Goal: Transaction & Acquisition: Book appointment/travel/reservation

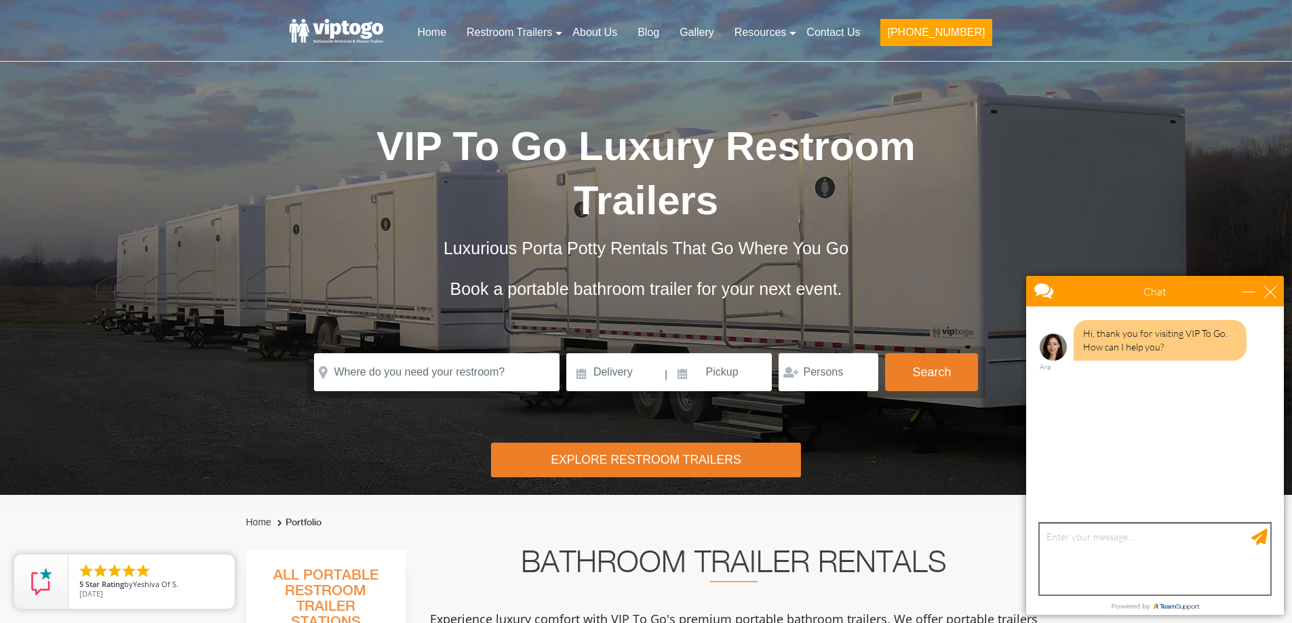
click at [1102, 541] on textarea "type your message" at bounding box center [1155, 559] width 231 height 71
type textarea "interested in single or 2 unit potable restroom for backyard party"
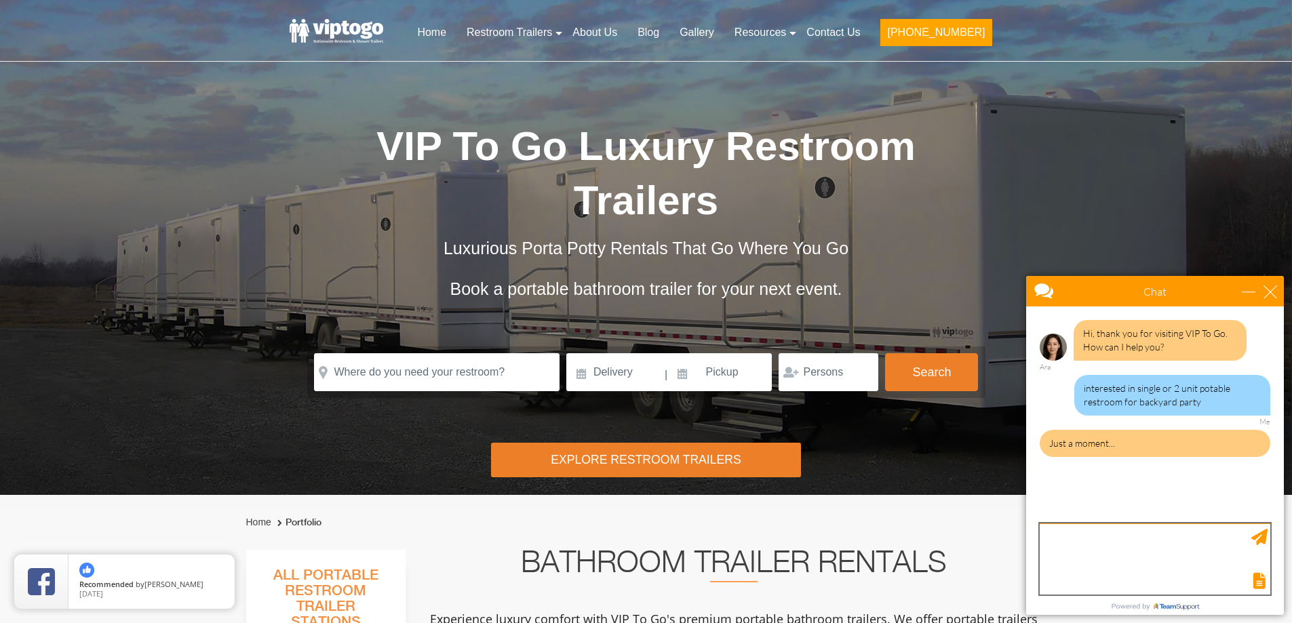
click at [1095, 547] on textarea "type your message" at bounding box center [1155, 559] width 231 height 71
type textarea "portable"
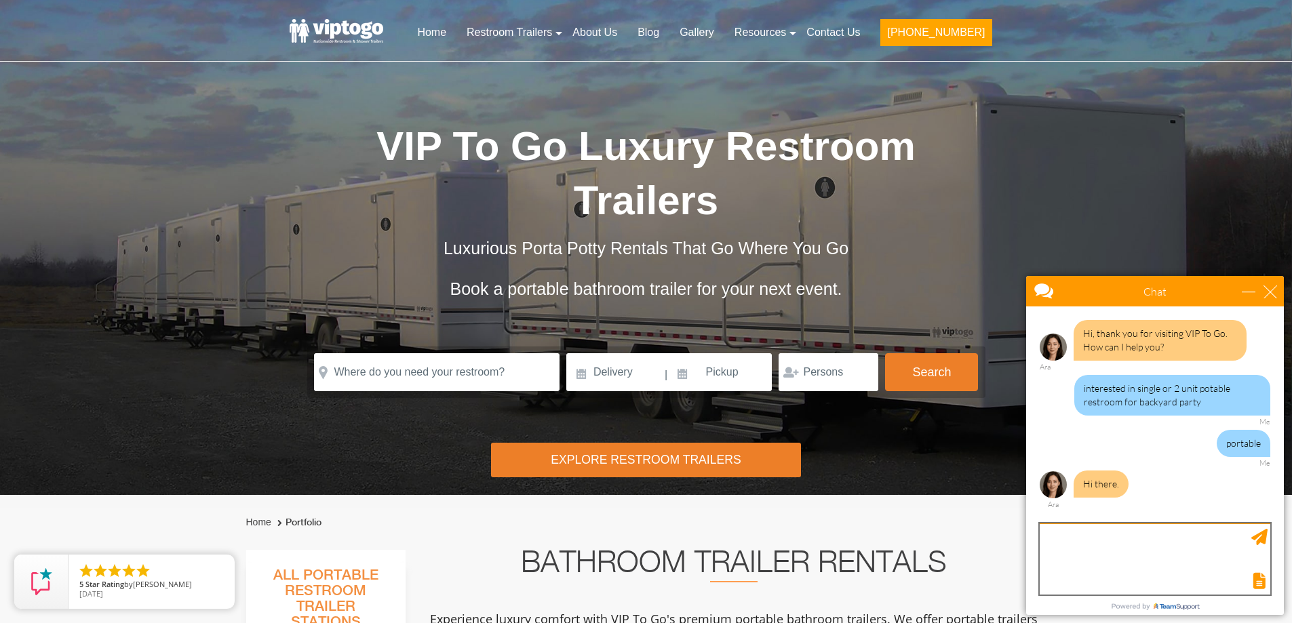
scroll to position [26, 0]
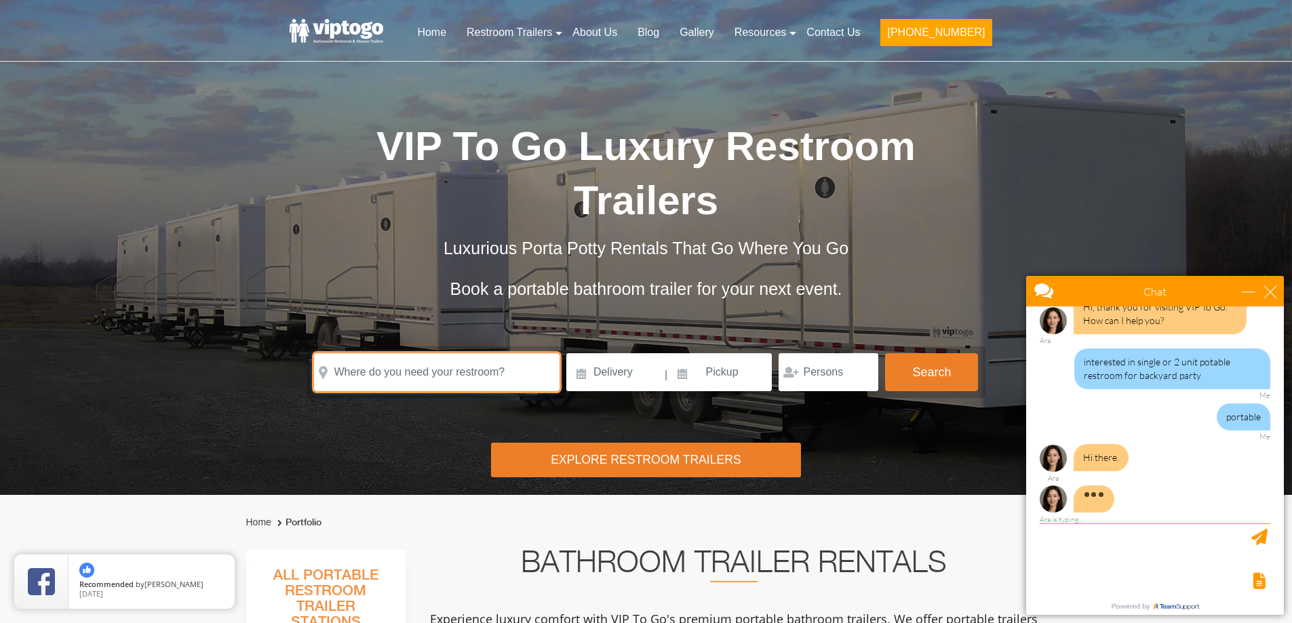
click at [509, 381] on input "text" at bounding box center [436, 372] width 245 height 38
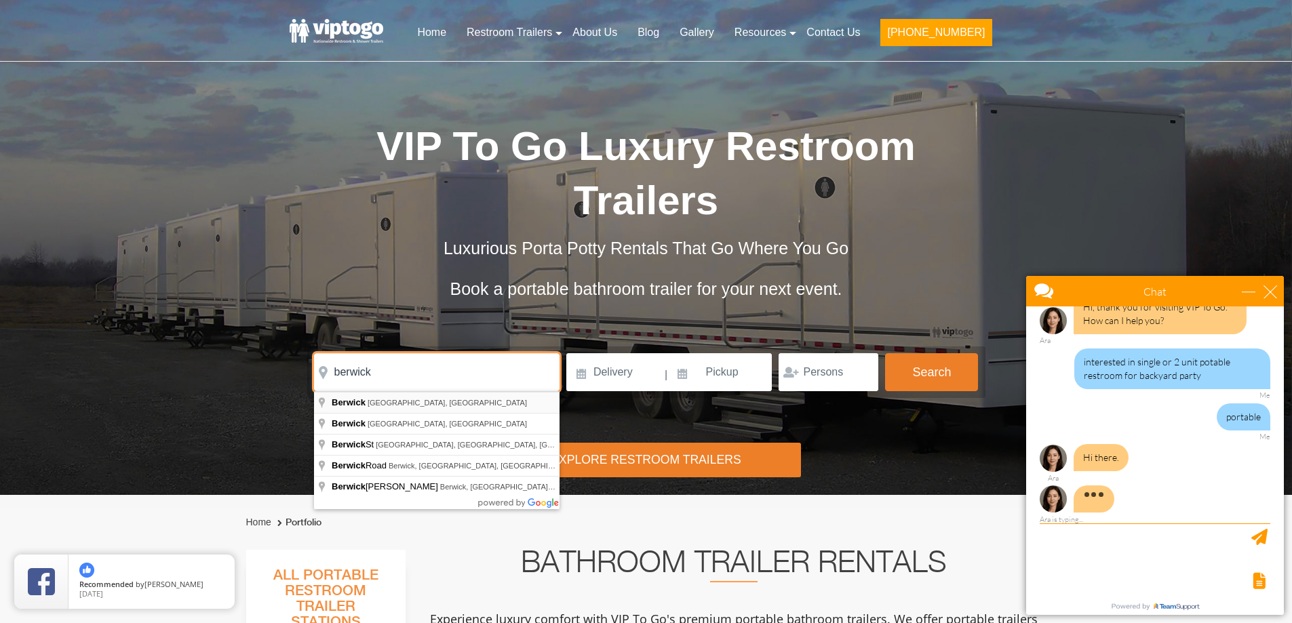
scroll to position [29, 0]
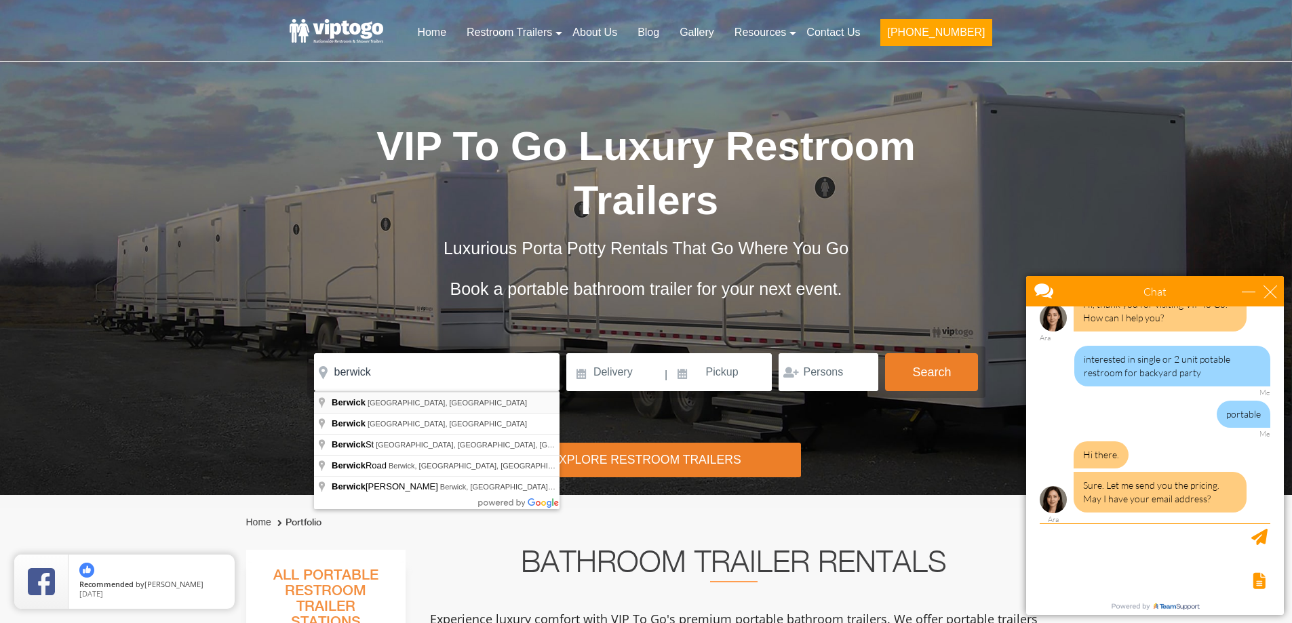
type input "Berwick, ME, USA"
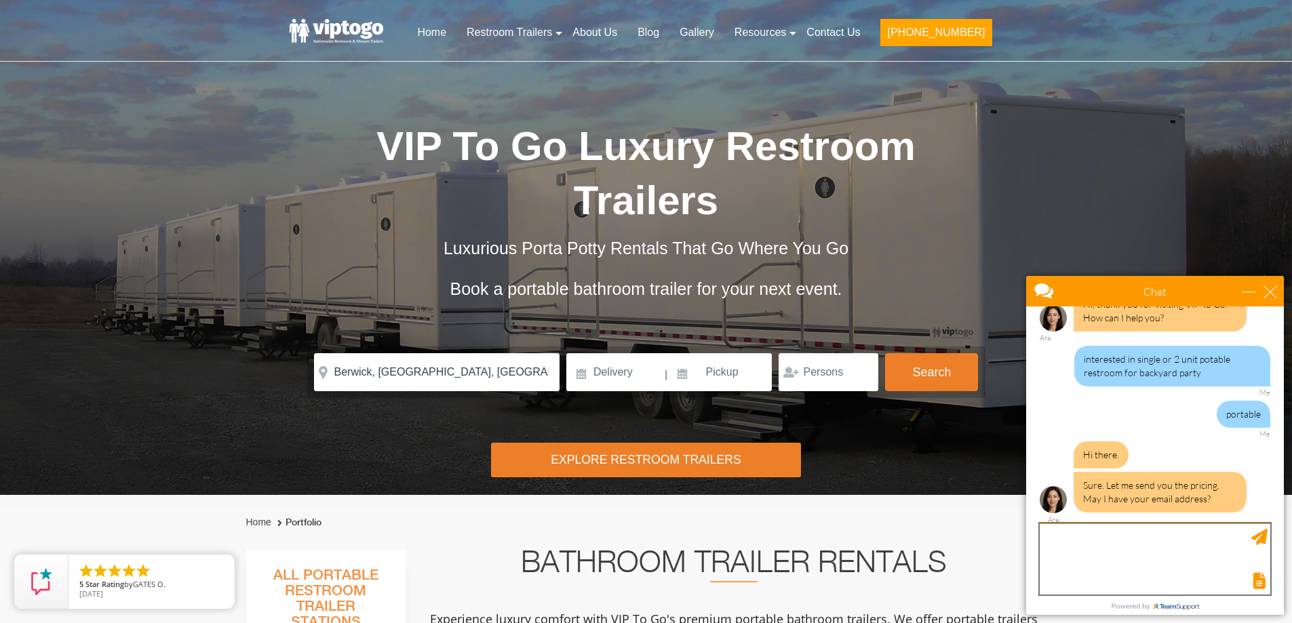
click at [1127, 549] on textarea "type your message" at bounding box center [1155, 559] width 231 height 71
type textarea "[EMAIL_ADDRESS][DOMAIN_NAME]"
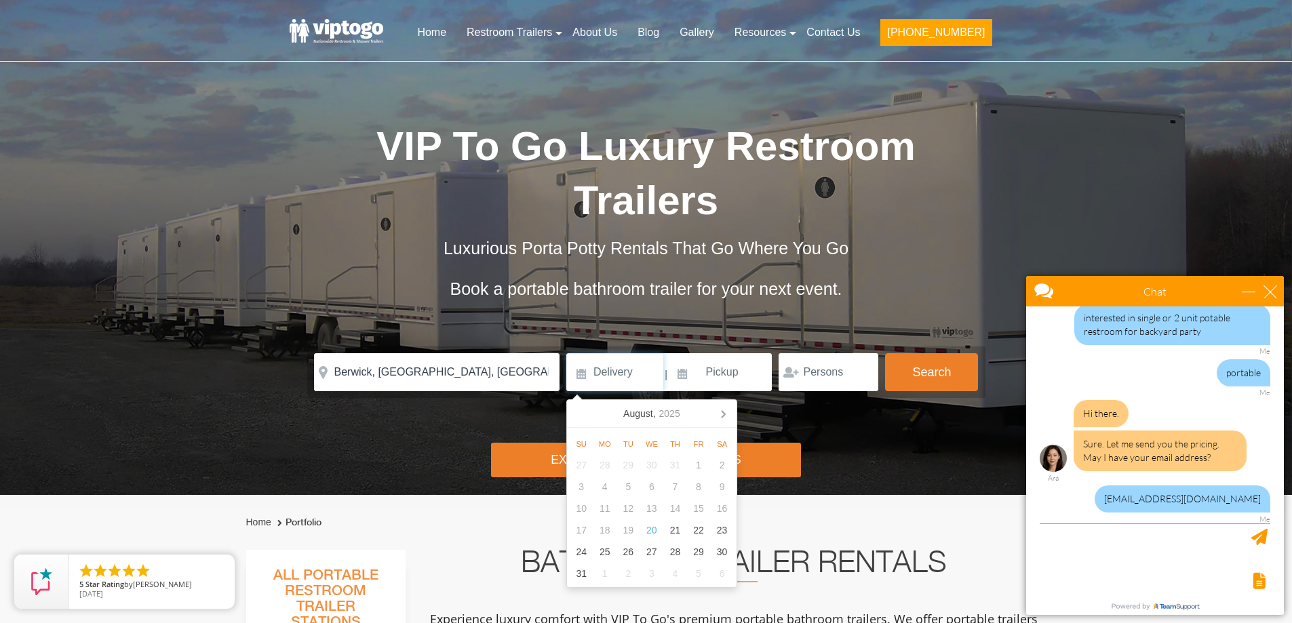
click at [590, 372] on input at bounding box center [614, 372] width 97 height 38
click at [721, 413] on icon at bounding box center [723, 414] width 22 height 22
click at [724, 507] on div "20" at bounding box center [722, 509] width 24 height 22
type input "09/20/2025"
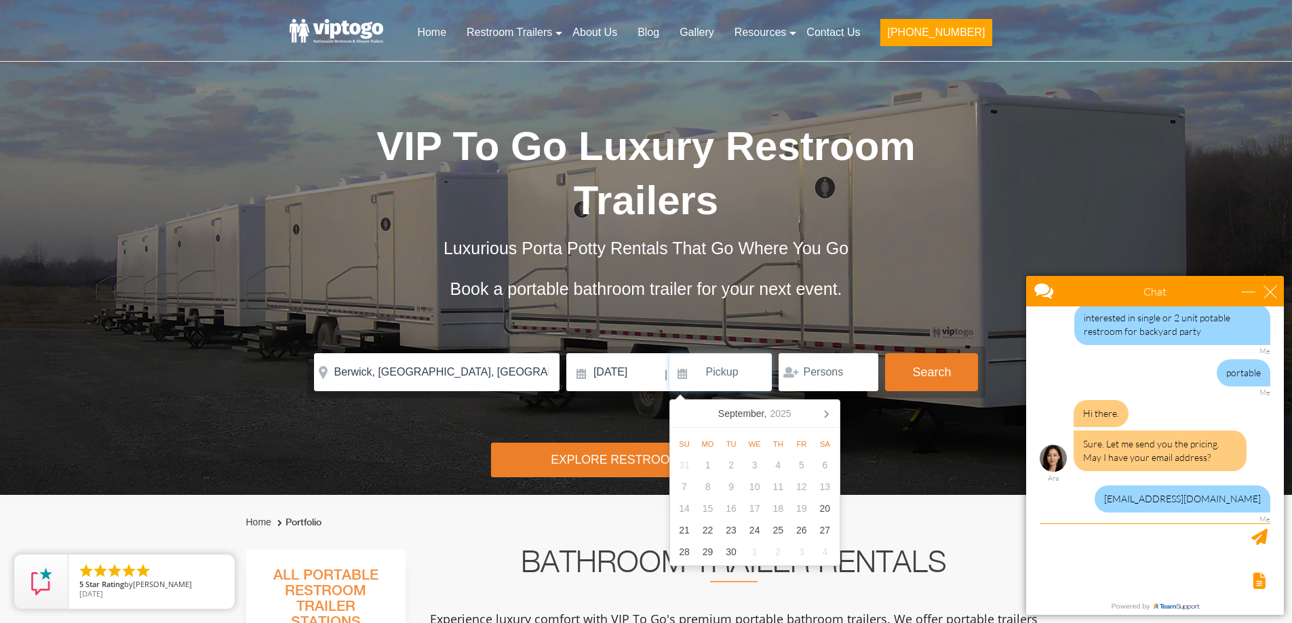
scroll to position [112, 0]
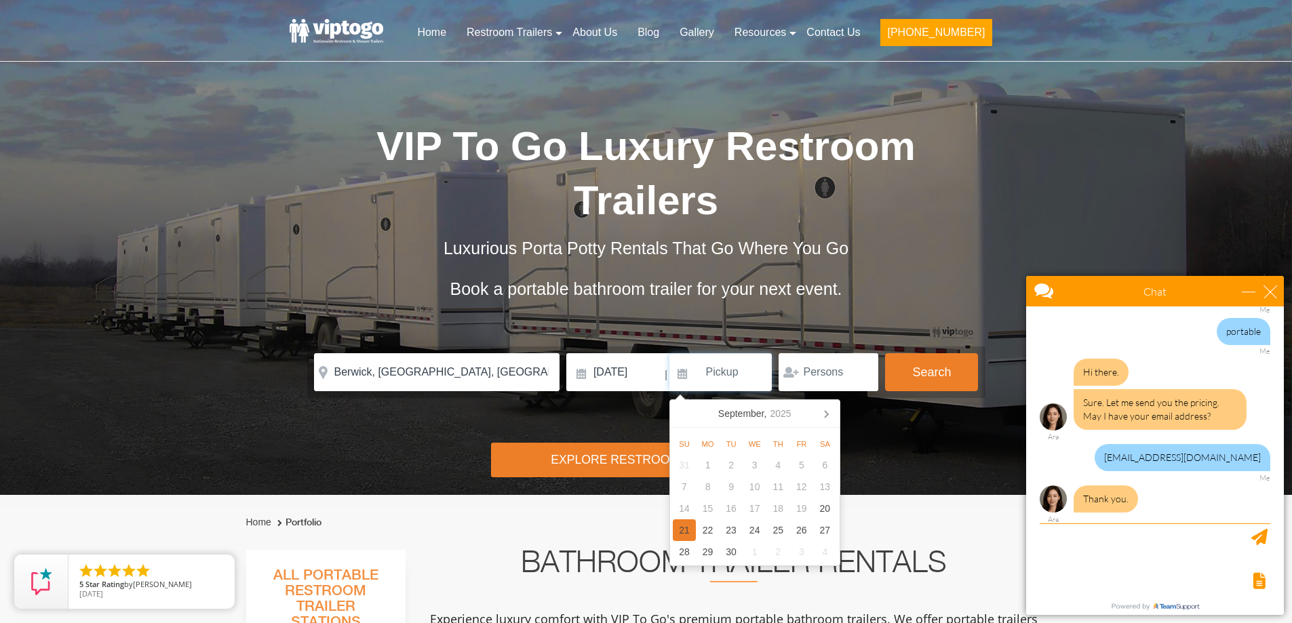
click at [684, 534] on div "21" at bounding box center [685, 530] width 24 height 22
type input "09/21/2025"
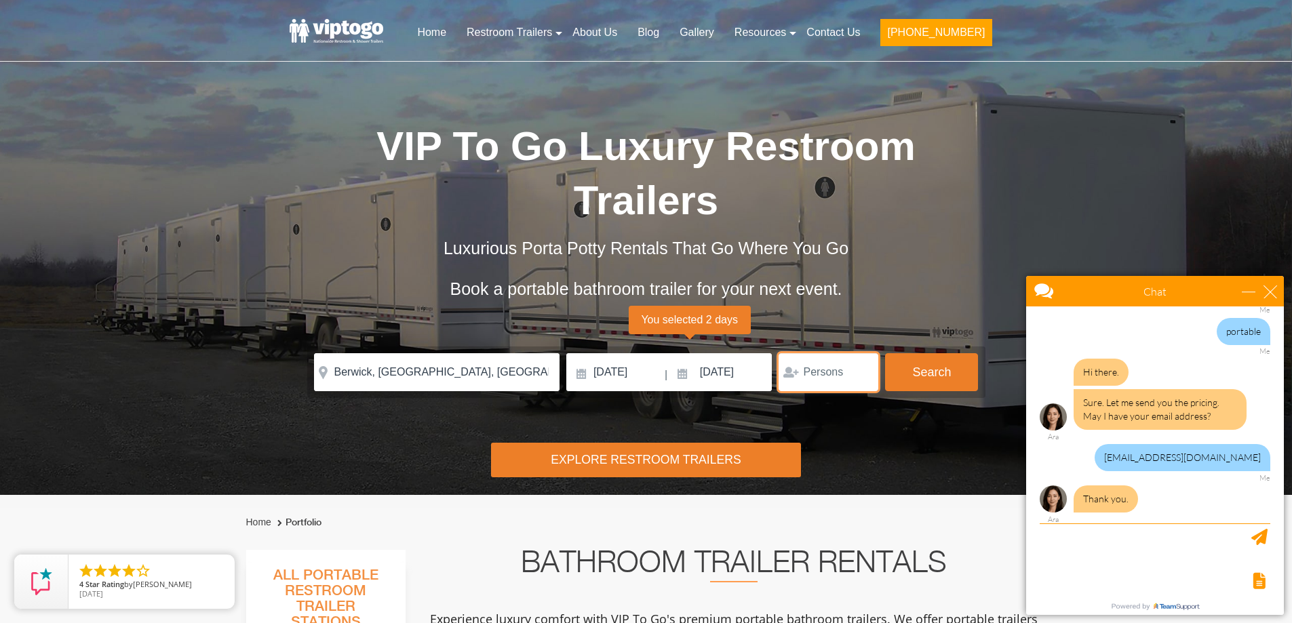
click at [850, 376] on input "number" at bounding box center [829, 372] width 100 height 38
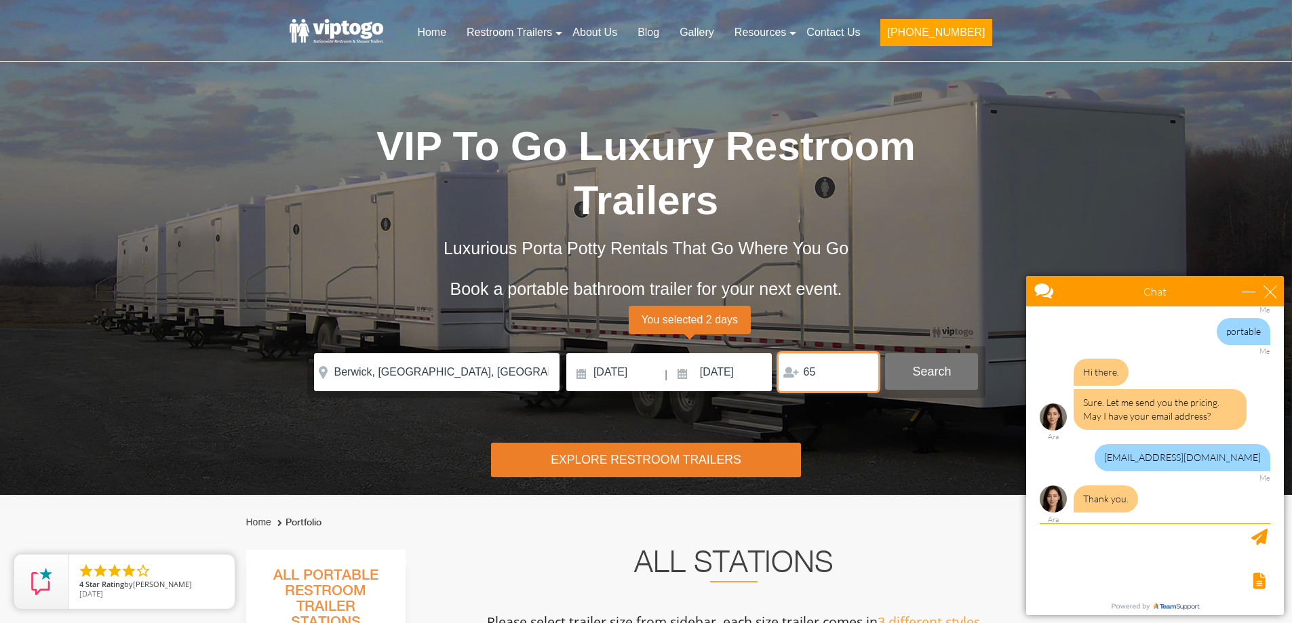
type input "65"
click at [938, 370] on button "Search" at bounding box center [931, 371] width 93 height 37
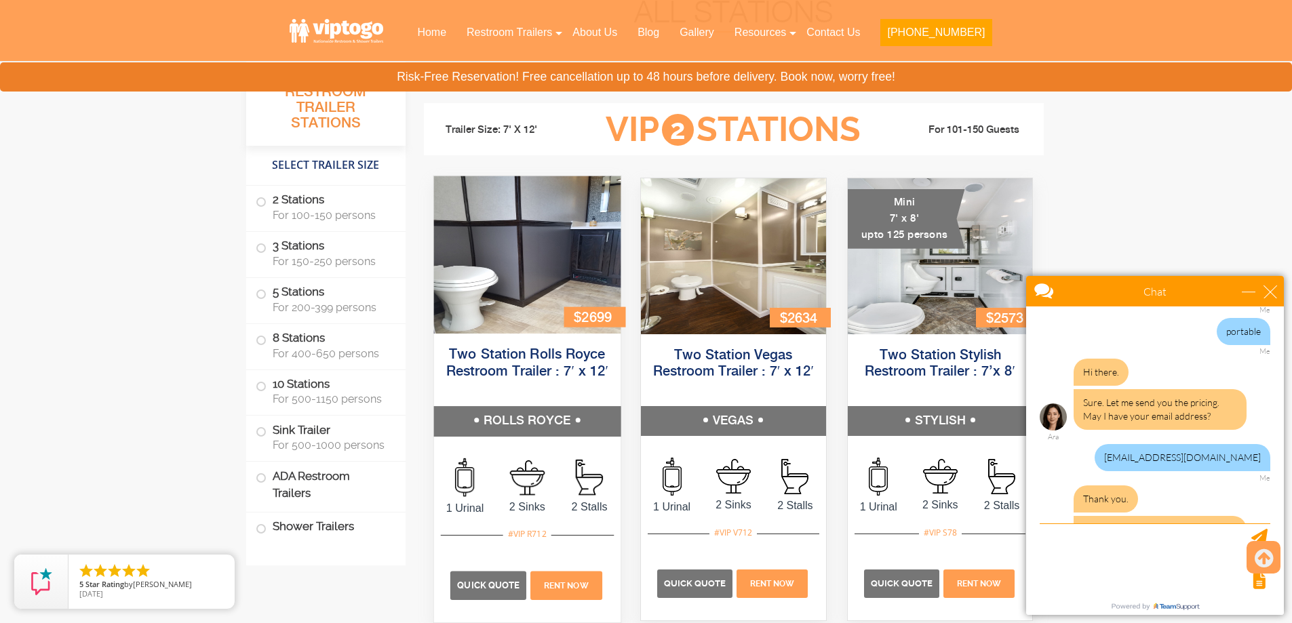
scroll to position [170, 0]
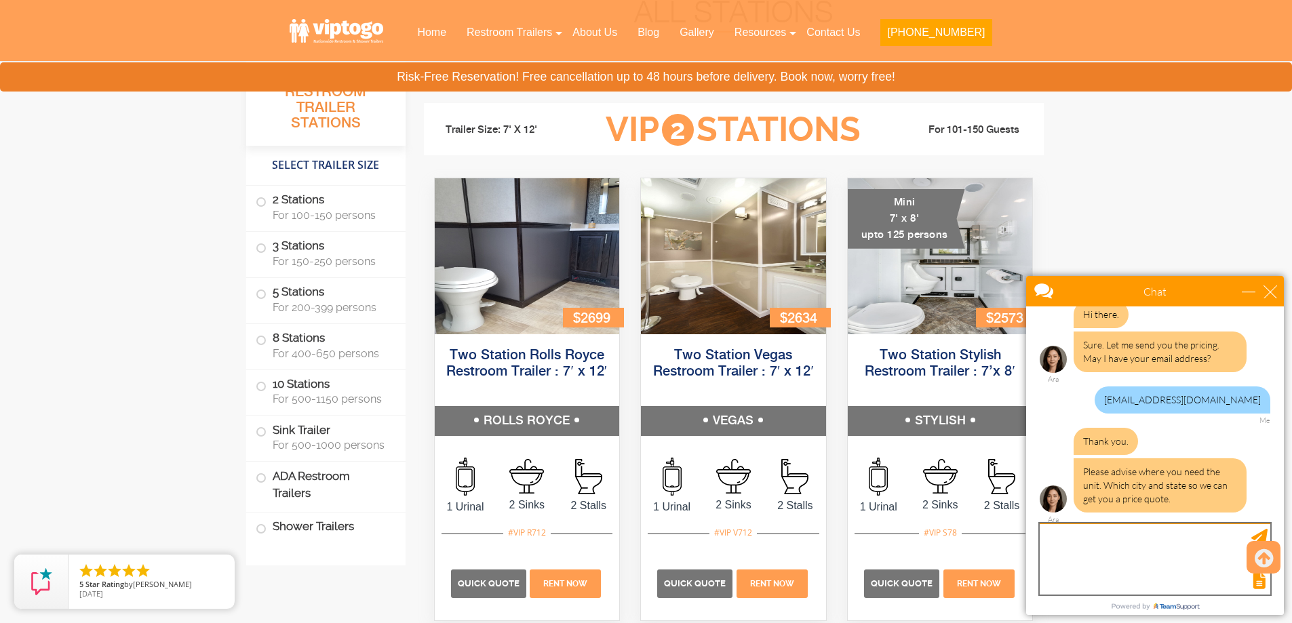
click at [1112, 538] on textarea "type your message" at bounding box center [1155, 559] width 231 height 71
type textarea "Berwick, [GEOGRAPHIC_DATA]"
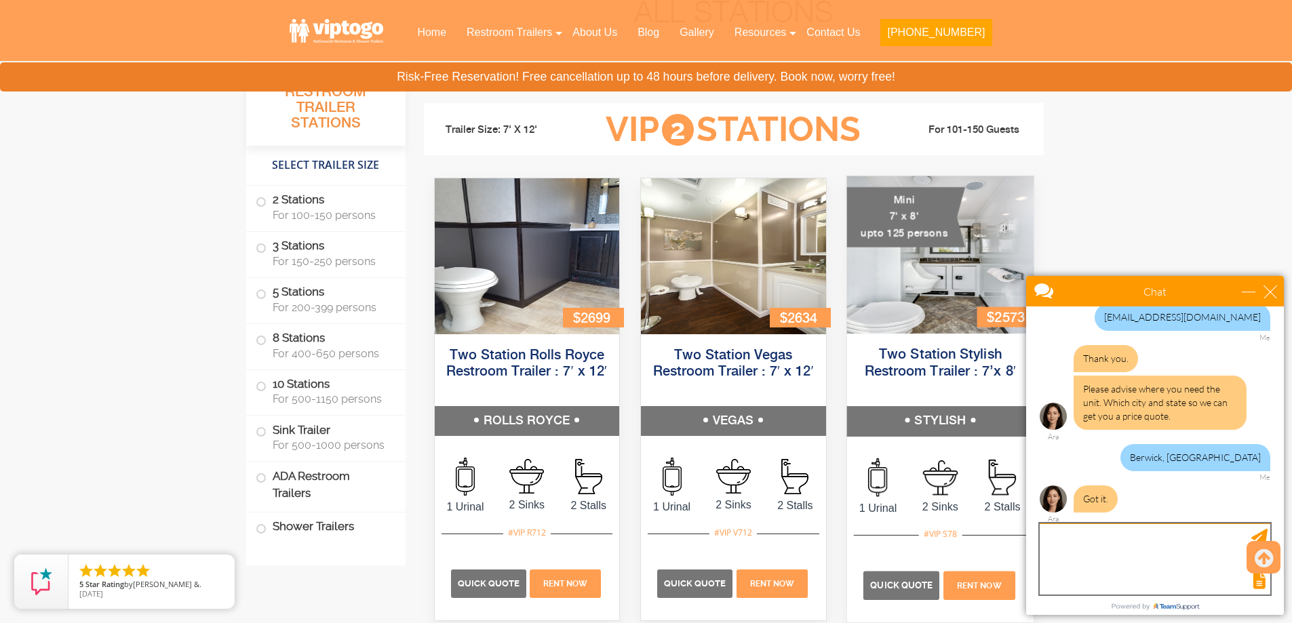
scroll to position [296, 0]
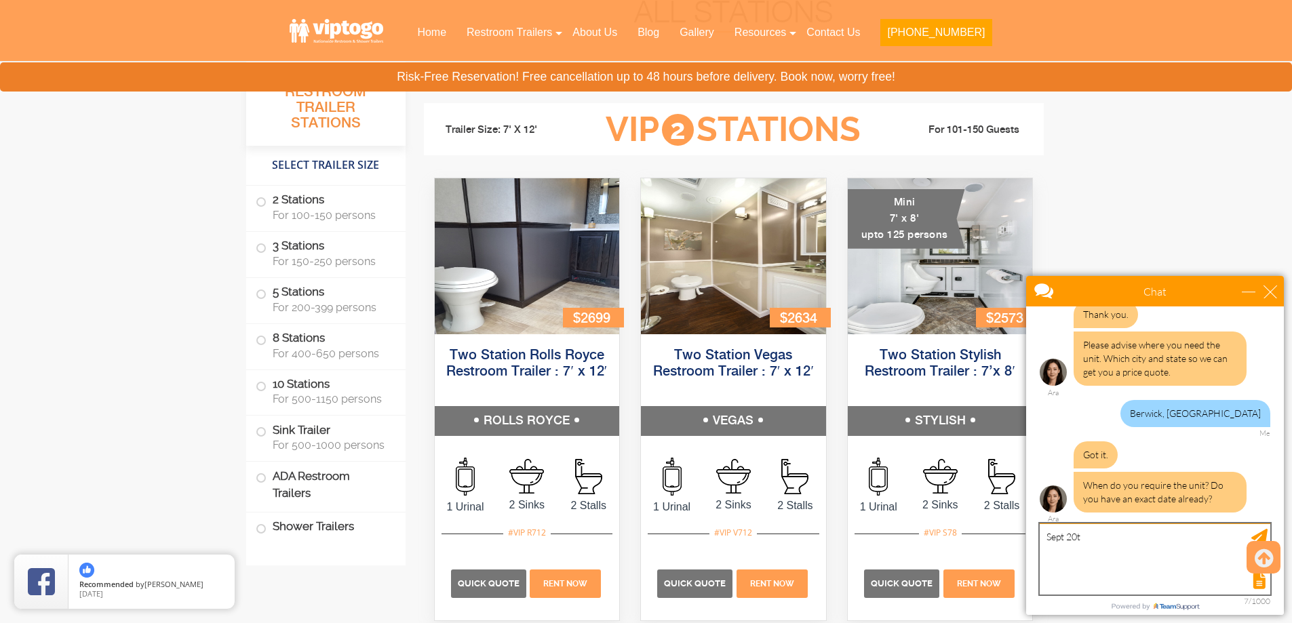
type textarea "[DATE]"
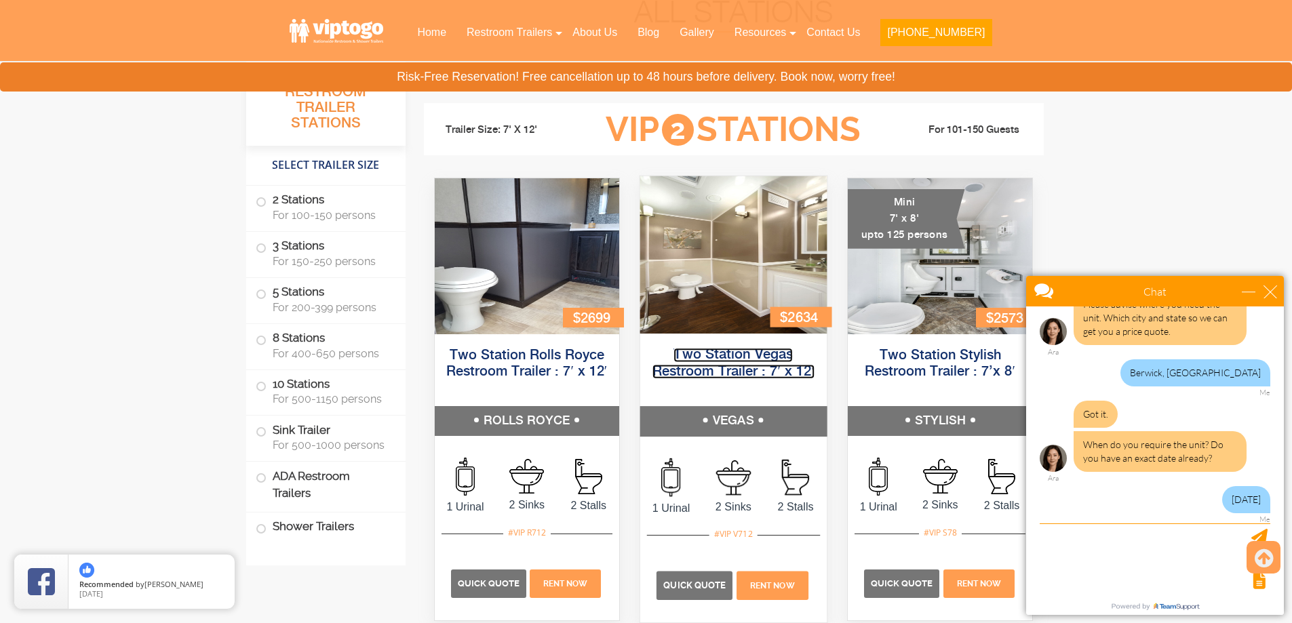
click at [720, 366] on link "Two Station Vegas Restroom Trailer : 7′ x 12′" at bounding box center [733, 363] width 162 height 31
click at [718, 360] on link "Two Station Vegas Restroom Trailer : 7′ x 12′" at bounding box center [733, 363] width 162 height 31
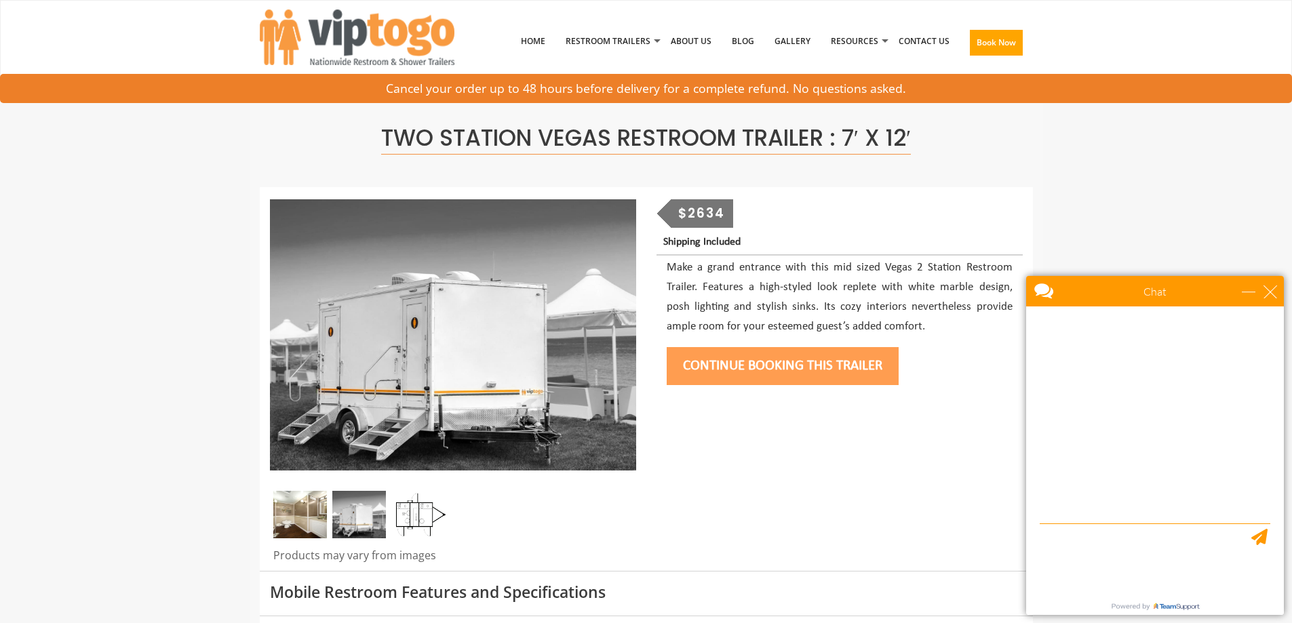
scroll to position [337, 0]
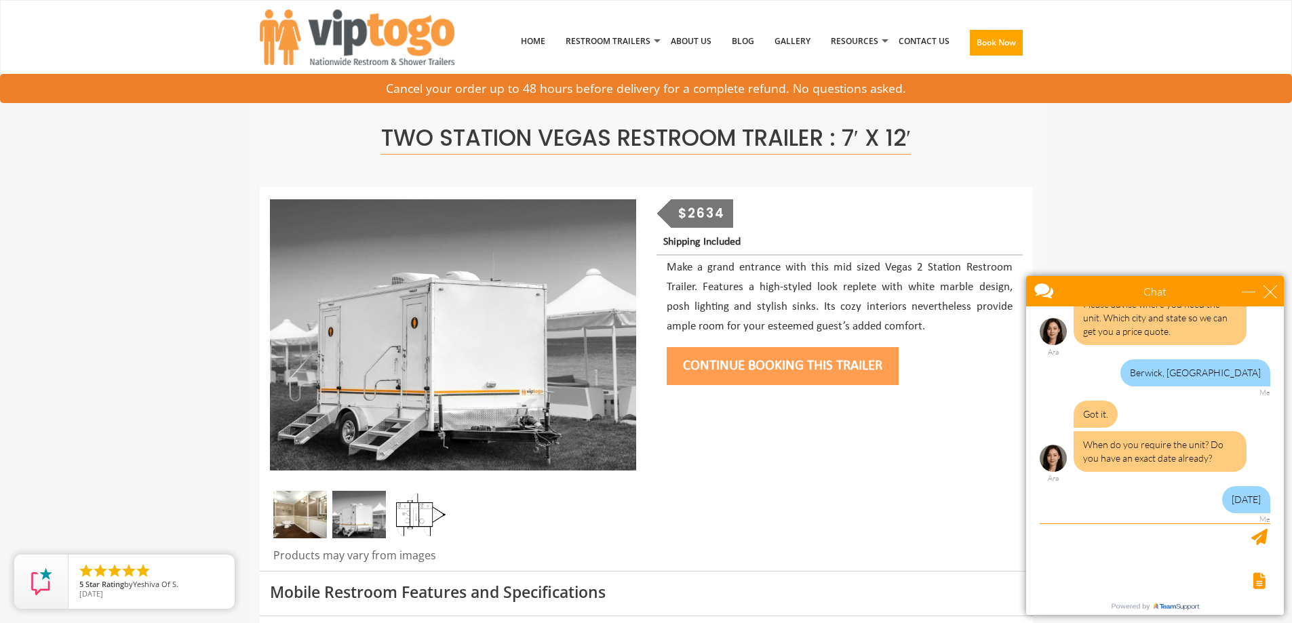
click at [425, 515] on img at bounding box center [419, 514] width 54 height 47
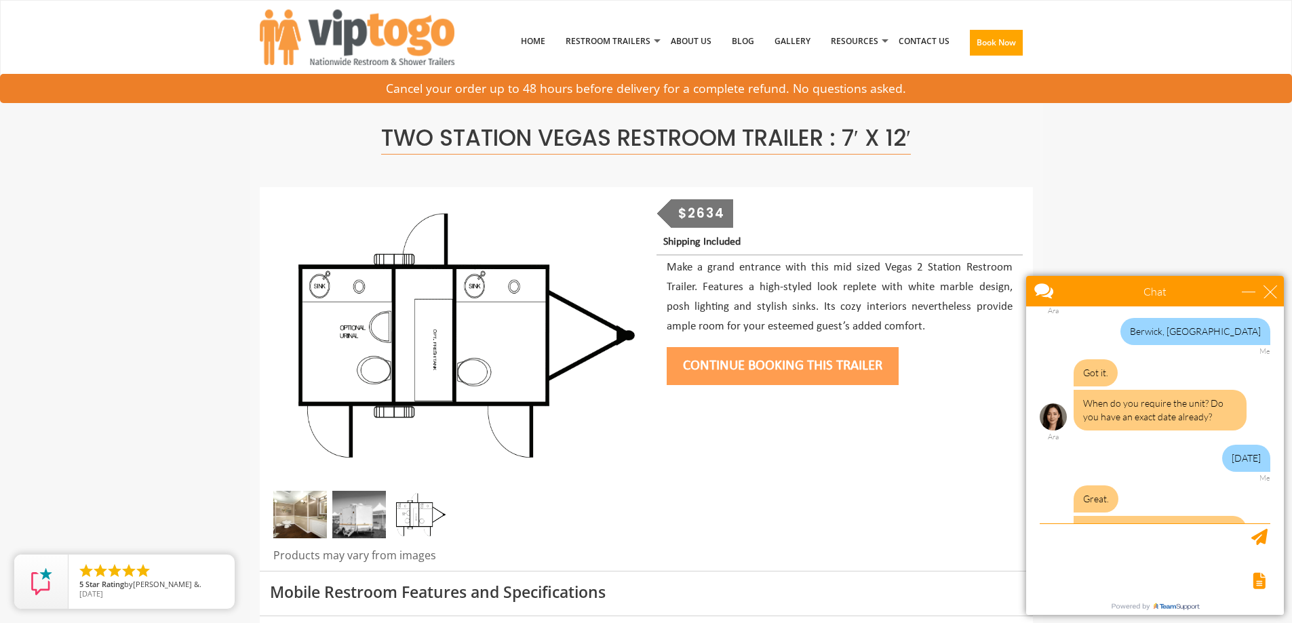
scroll to position [422, 0]
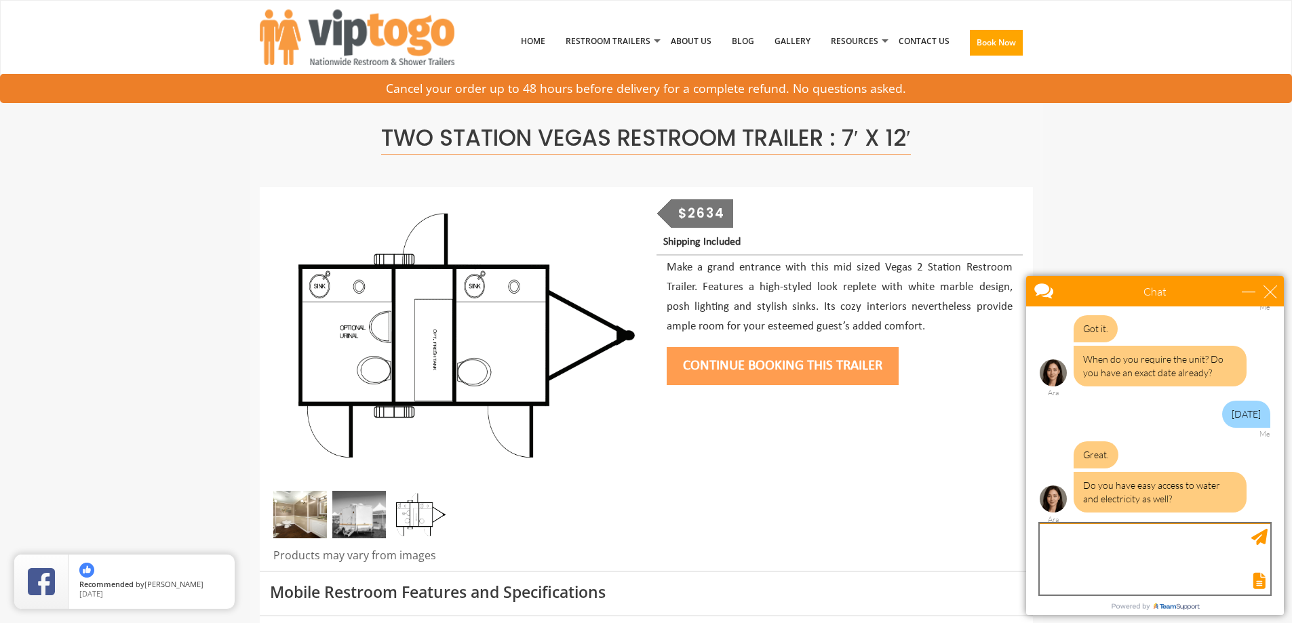
click at [1076, 543] on textarea "type your message" at bounding box center [1155, 559] width 231 height 71
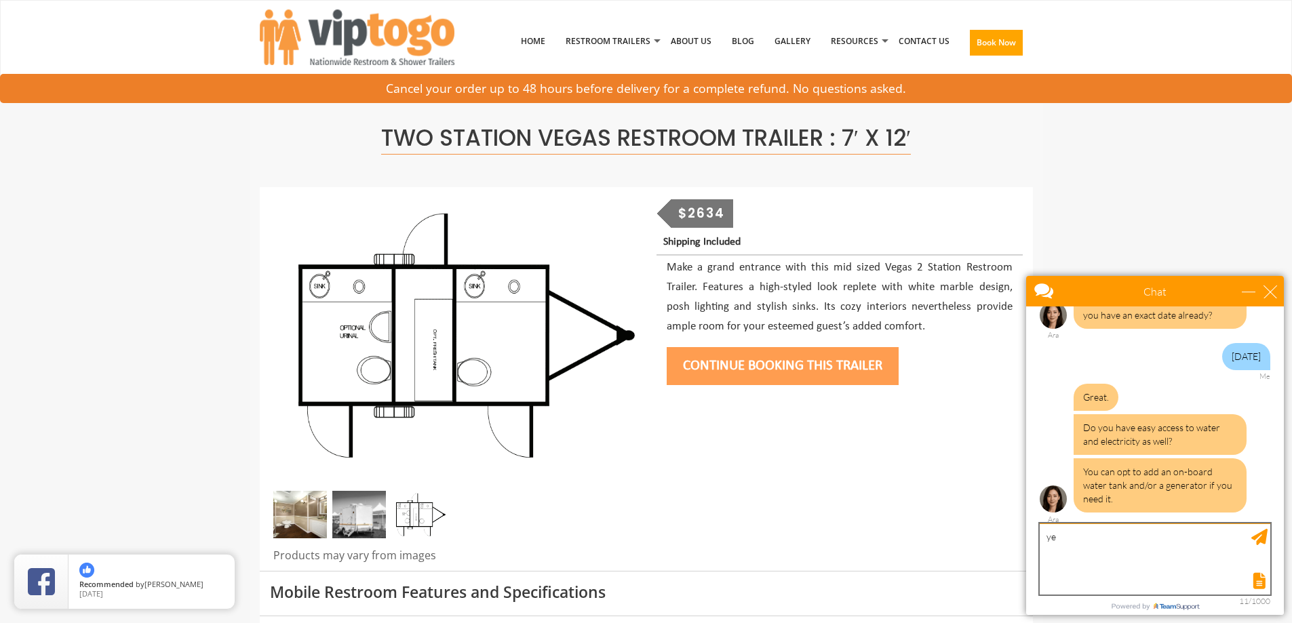
type textarea "y"
type textarea "Be best if we could have the water tank"
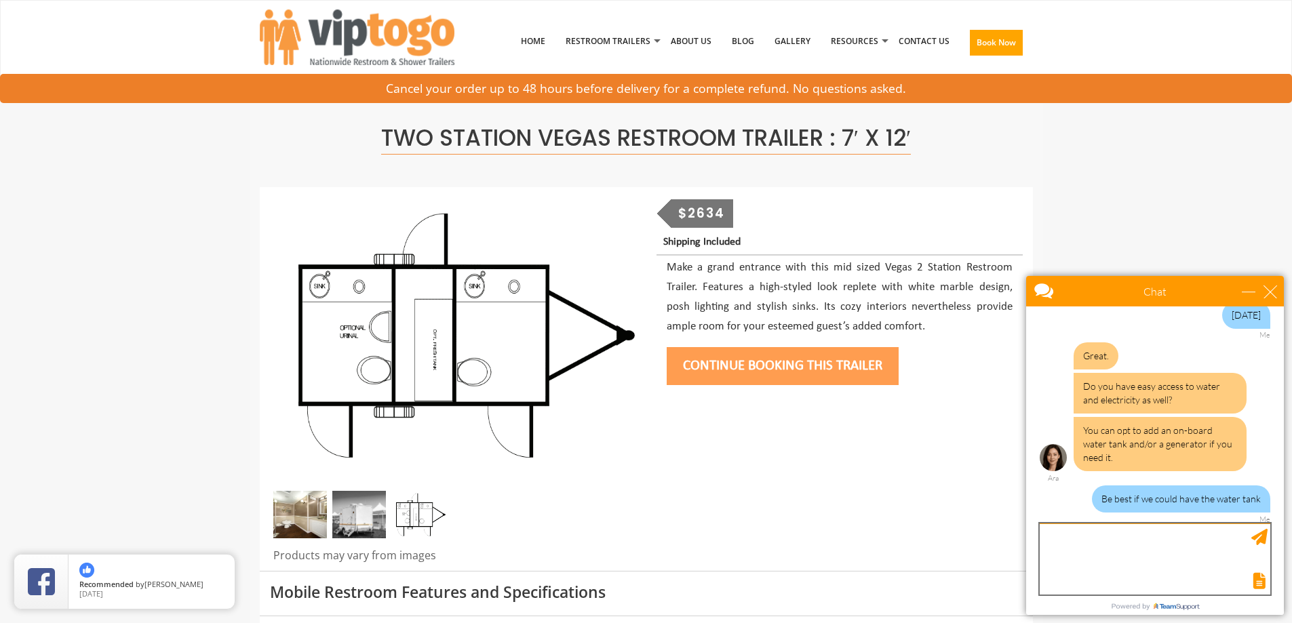
scroll to position [563, 0]
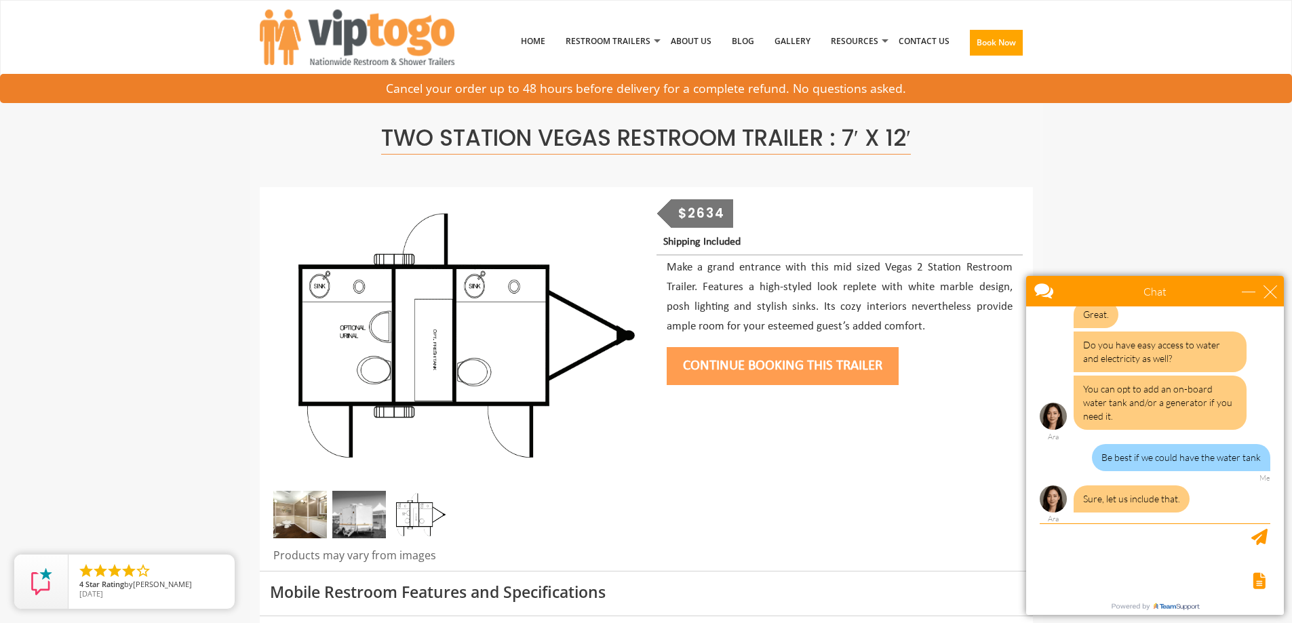
click at [364, 510] on img at bounding box center [359, 514] width 54 height 47
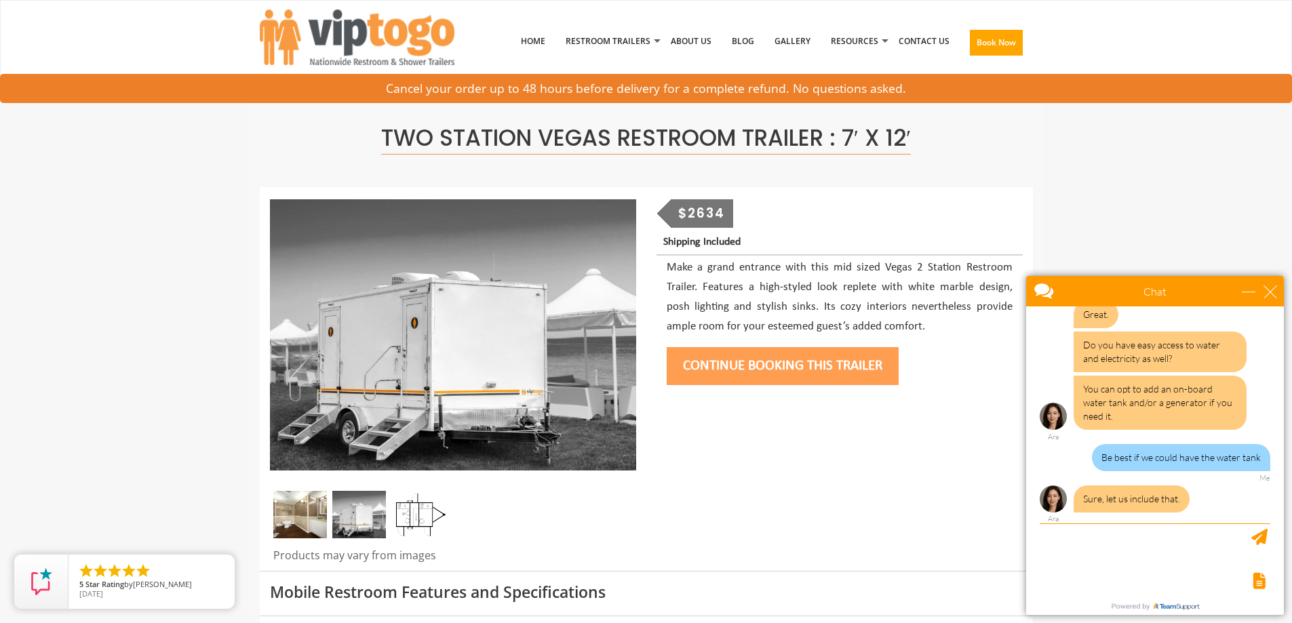
click at [311, 509] on img at bounding box center [300, 514] width 54 height 47
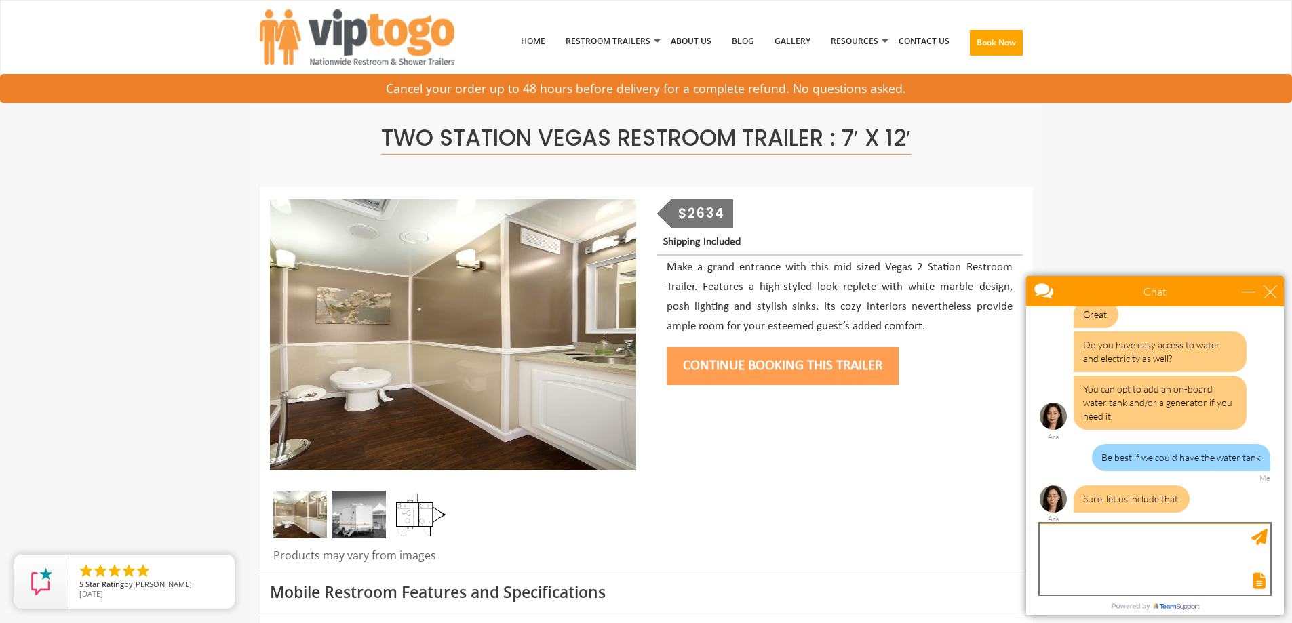
click at [1107, 556] on textarea "type your message" at bounding box center [1155, 559] width 231 height 71
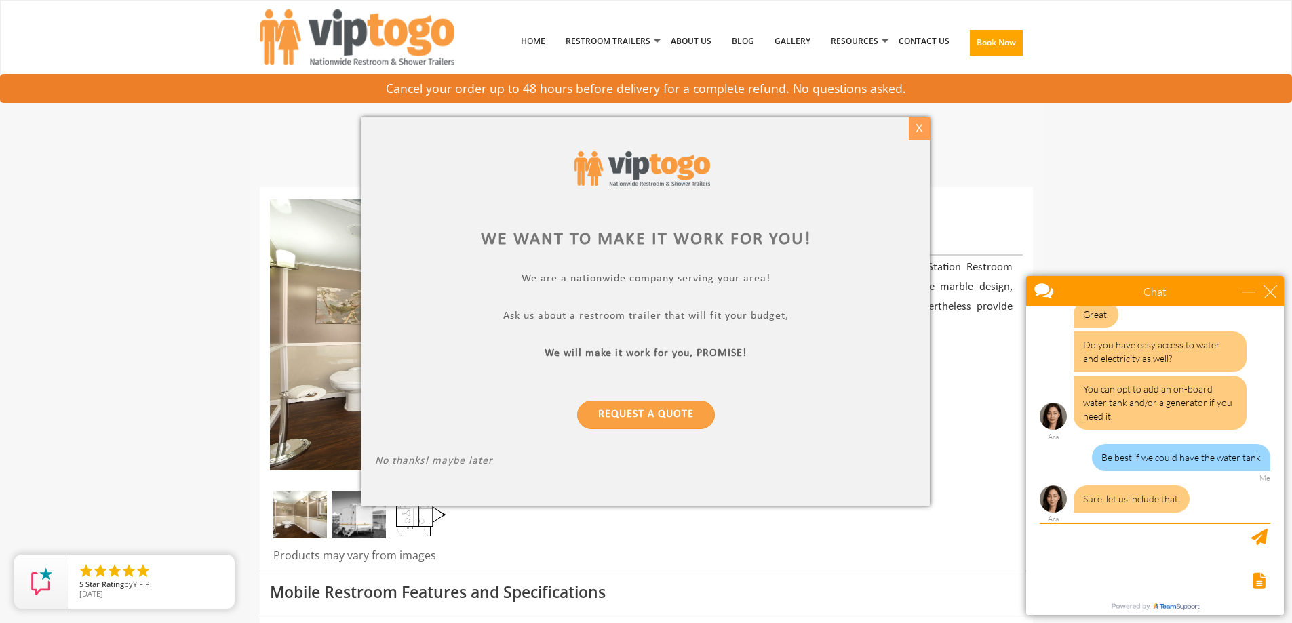
click at [917, 127] on div "X" at bounding box center [919, 128] width 21 height 23
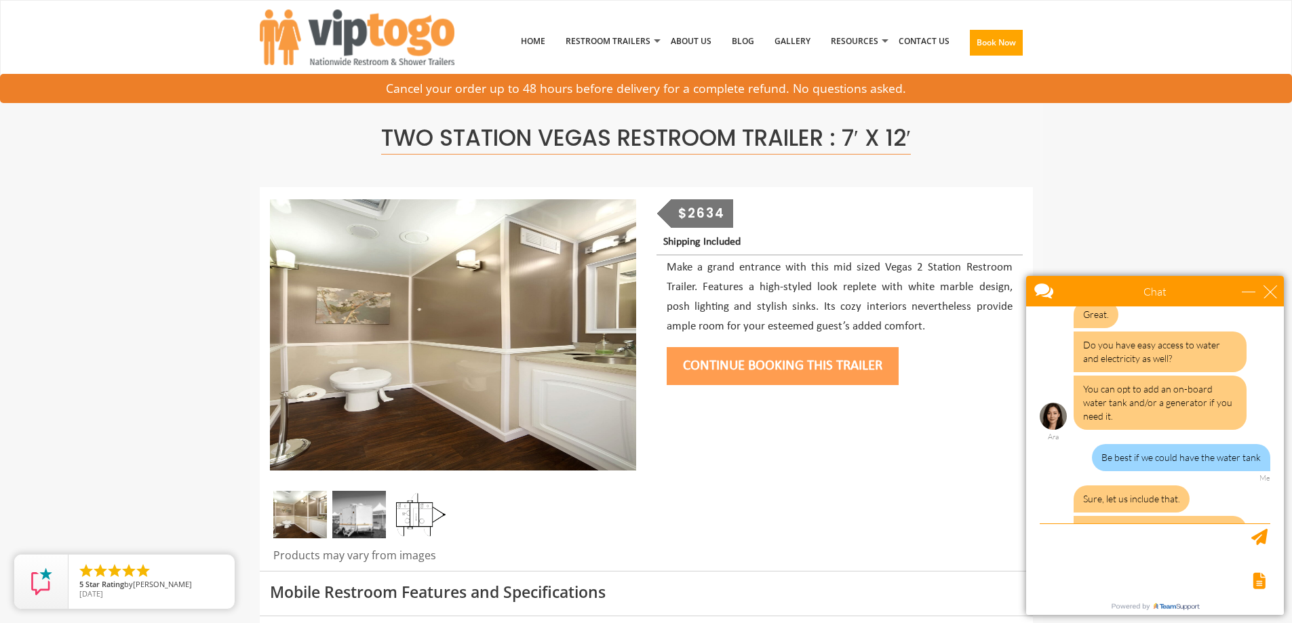
scroll to position [634, 0]
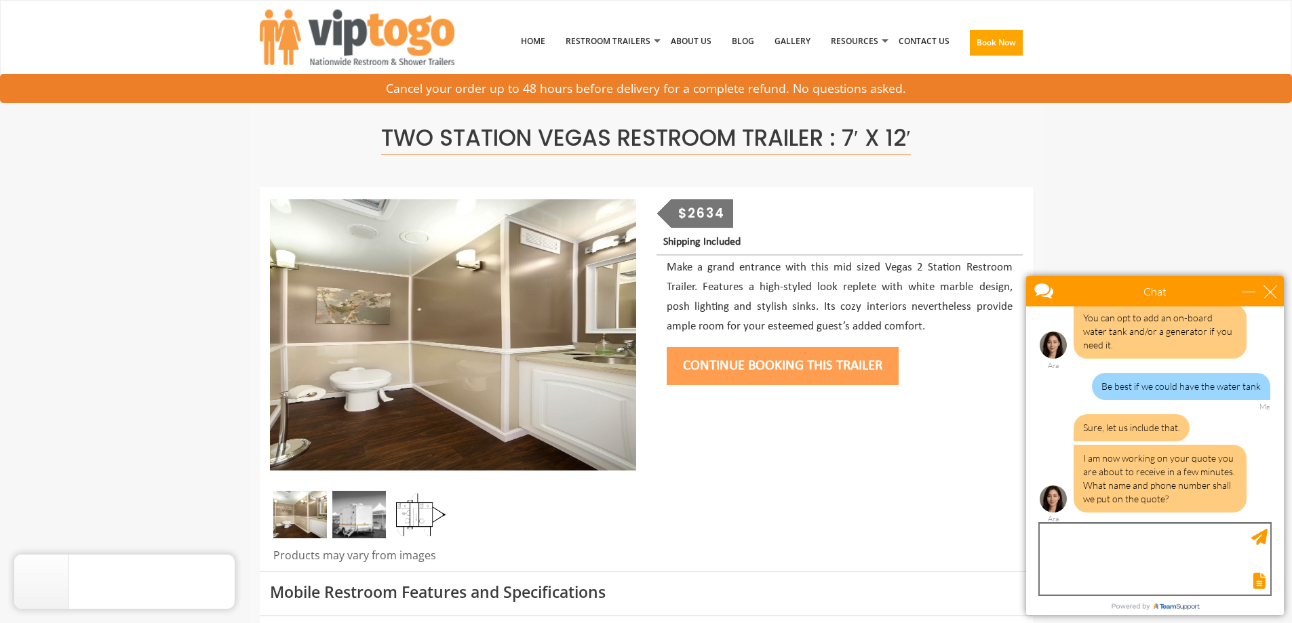
click at [1092, 545] on textarea "type your message" at bounding box center [1155, 559] width 231 height 71
type textarea "[PERSON_NAME] [PHONE_NUMBER]"
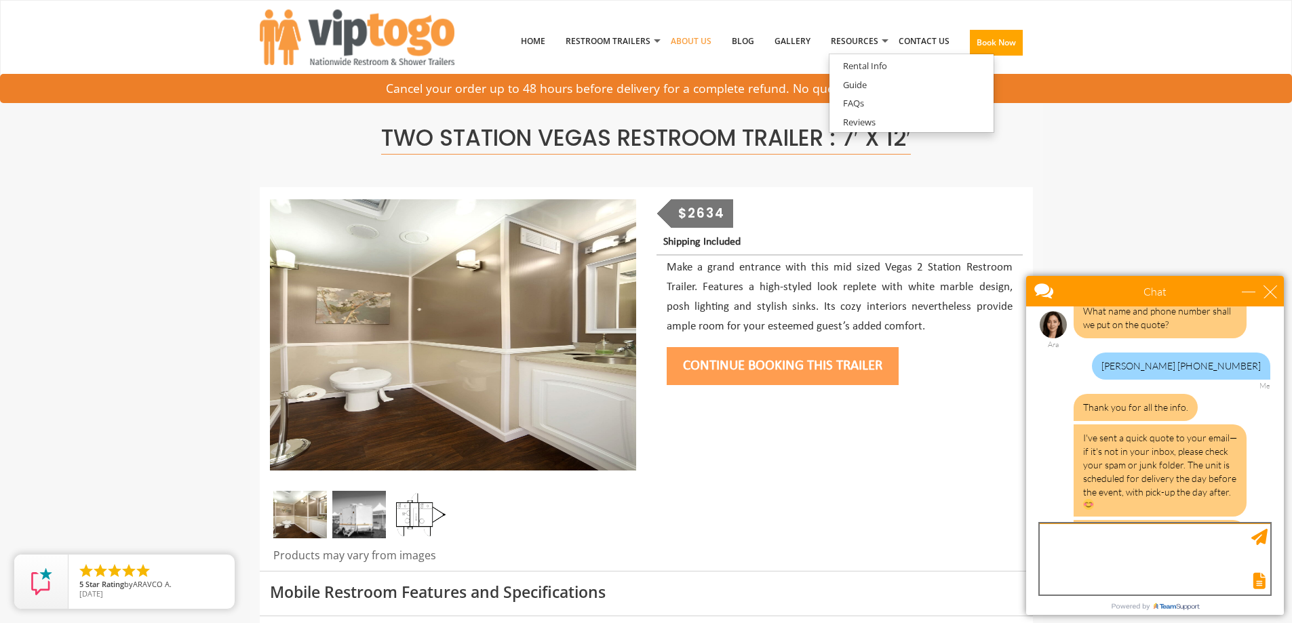
scroll to position [859, 0]
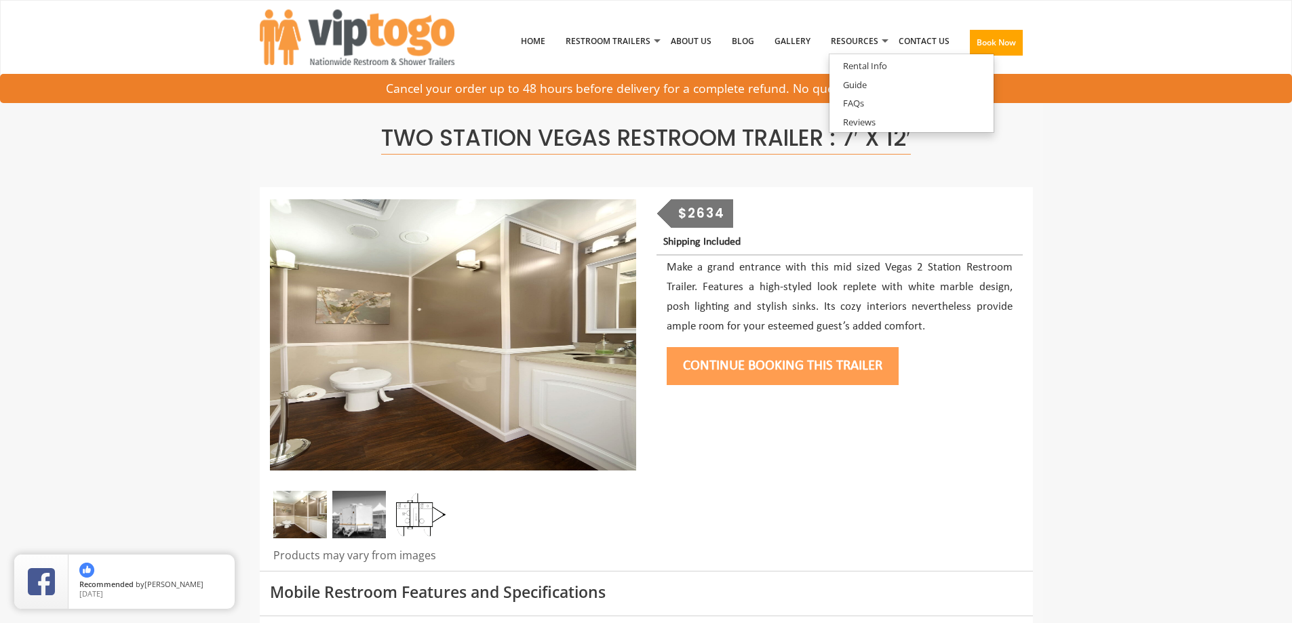
click at [360, 520] on img at bounding box center [359, 514] width 54 height 47
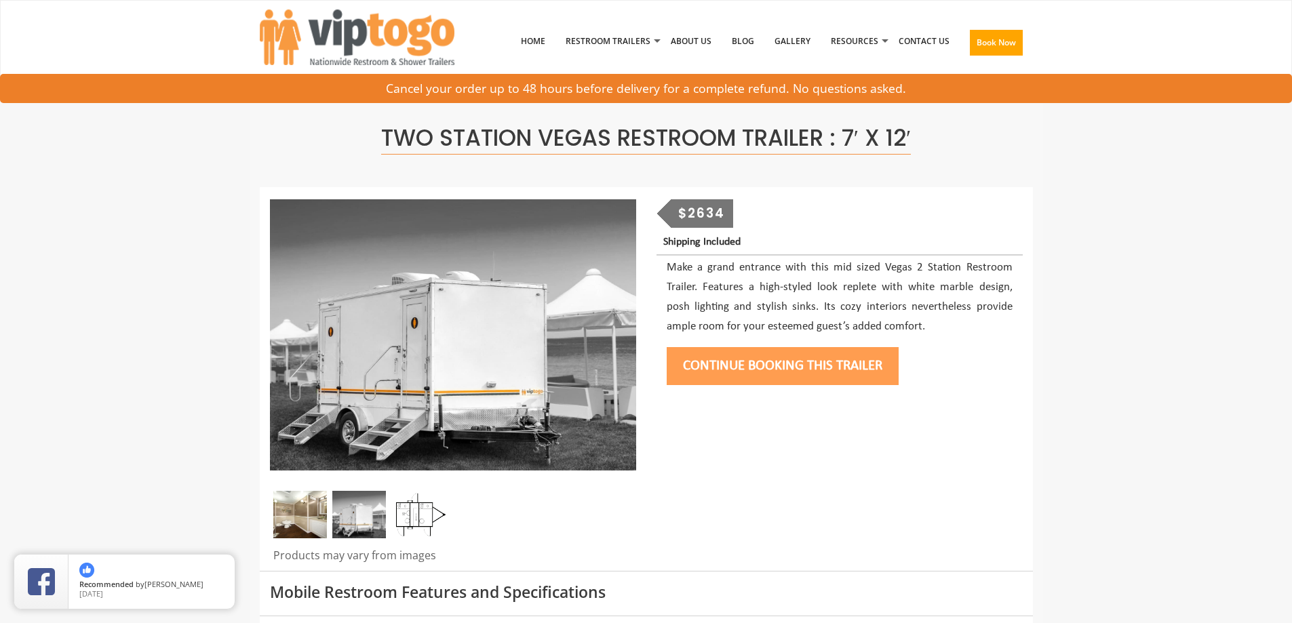
click at [369, 526] on img at bounding box center [359, 514] width 54 height 47
click at [306, 517] on img at bounding box center [300, 514] width 54 height 47
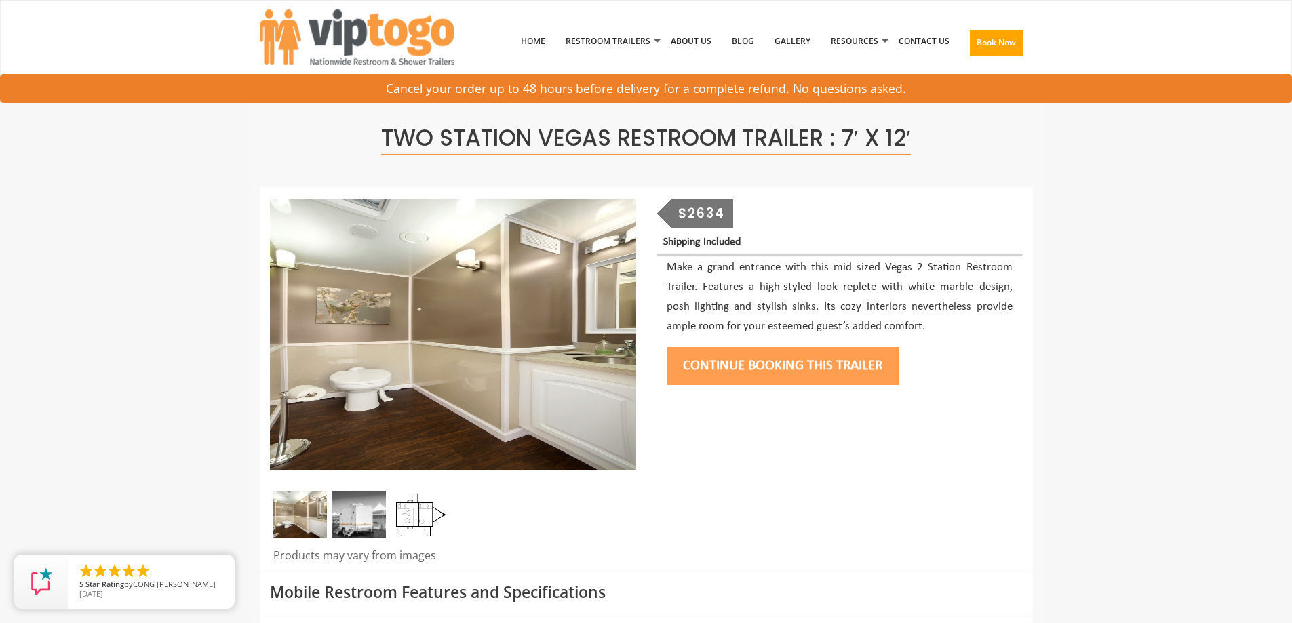
click at [424, 517] on img at bounding box center [419, 514] width 54 height 47
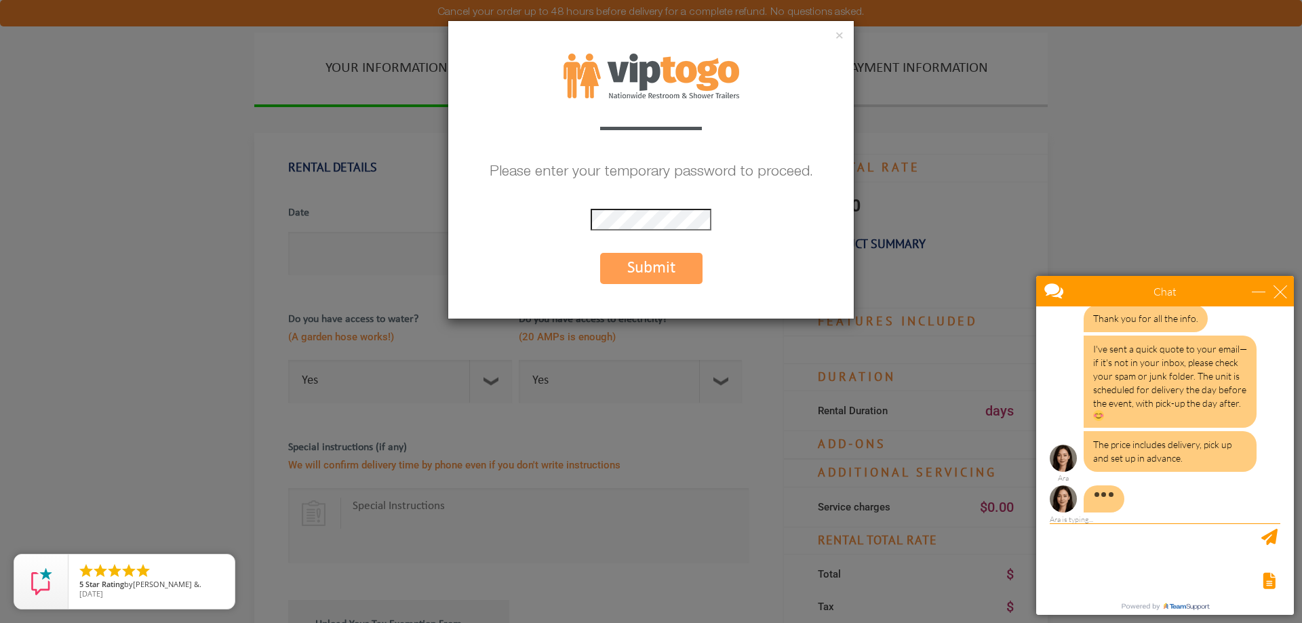
scroll to position [944, 0]
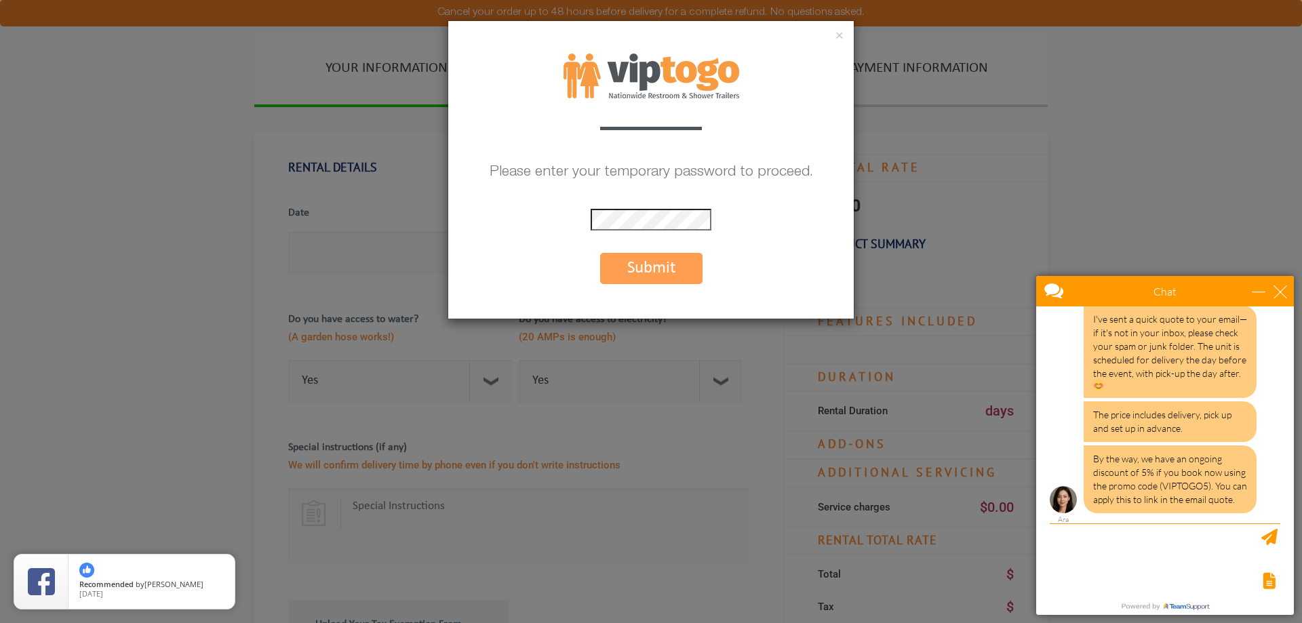
click at [661, 273] on button "Submit" at bounding box center [651, 268] width 102 height 31
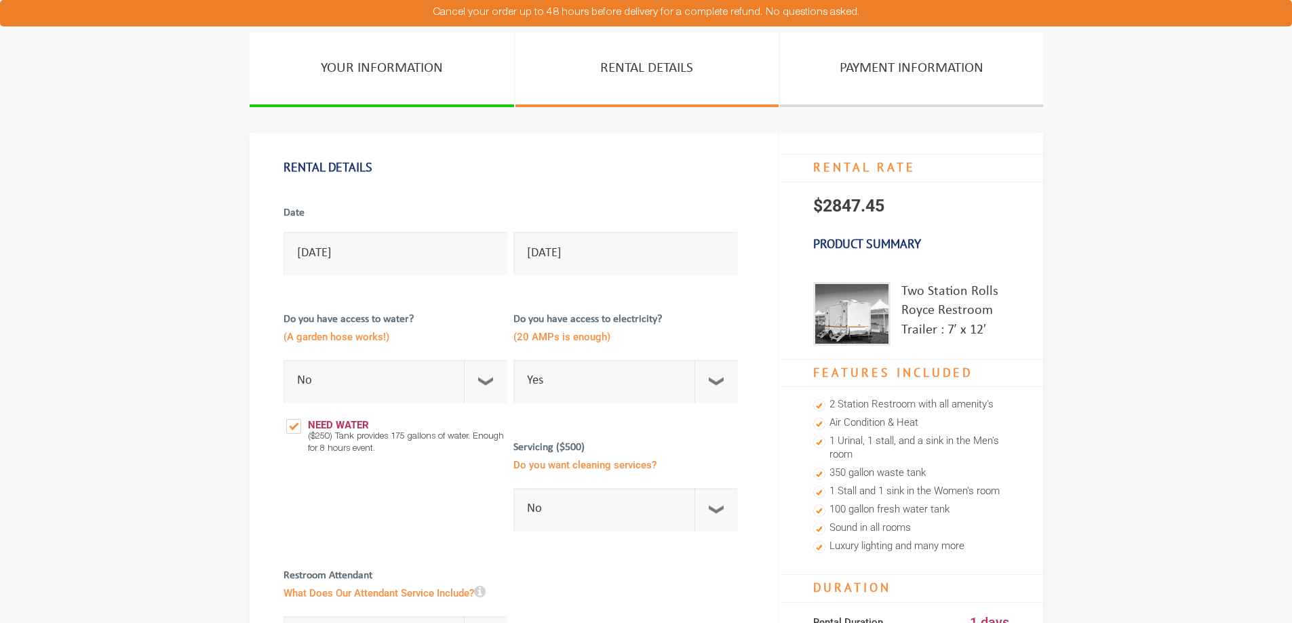
select select "No"
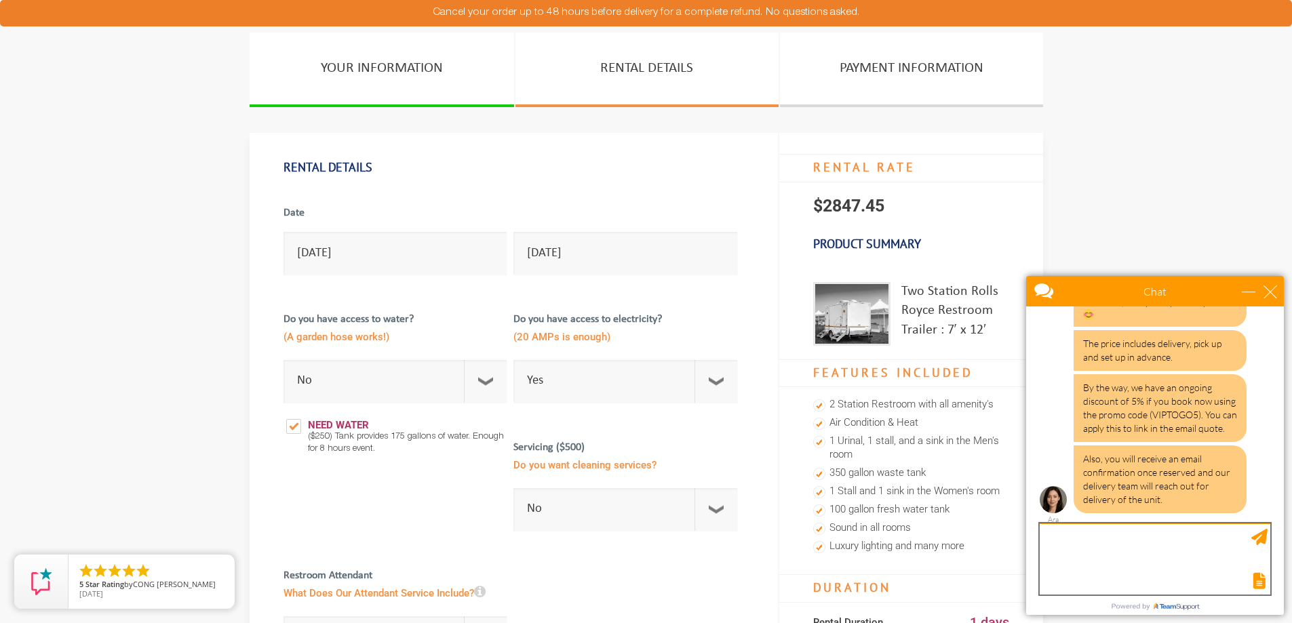
click at [1165, 550] on textarea "type your message" at bounding box center [1155, 559] width 231 height 71
click at [1269, 537] on textarea "Ok, got it. I am waiting for other quotes. Thanks so much for your quick respon…" at bounding box center [1155, 559] width 231 height 71
type textarea "Ok, got it. I am waiting for other quotes. Thanks so much for your quick respon…"
click at [1261, 536] on div "Send Message" at bounding box center [1259, 537] width 16 height 16
